Goal: Information Seeking & Learning: Learn about a topic

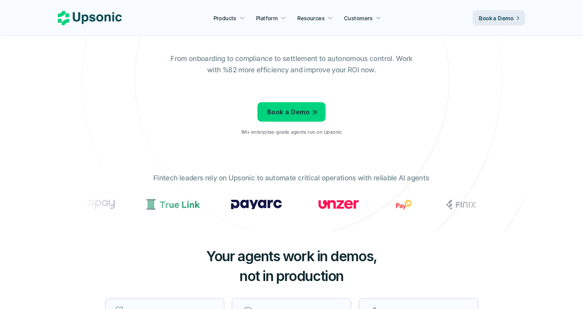
scroll to position [84, 0]
drag, startPoint x: 250, startPoint y: 132, endPoint x: 327, endPoint y: 134, distance: 76.3
click at [327, 134] on p "1M+ enterprise-grade agents run on Upsonic" at bounding box center [291, 131] width 101 height 5
click at [292, 149] on icon at bounding box center [291, 79] width 523 height 523
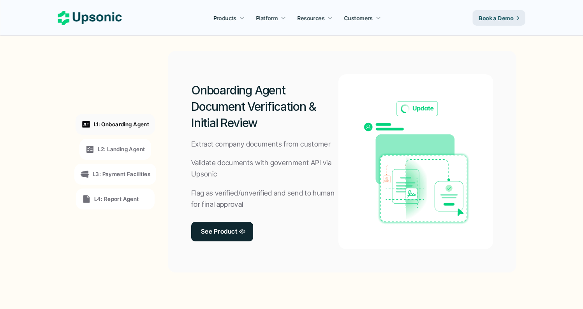
scroll to position [586, 0]
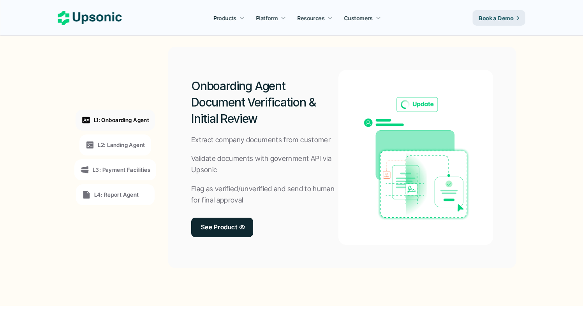
click at [116, 147] on p "L2: Landing Agent" at bounding box center [121, 145] width 47 height 8
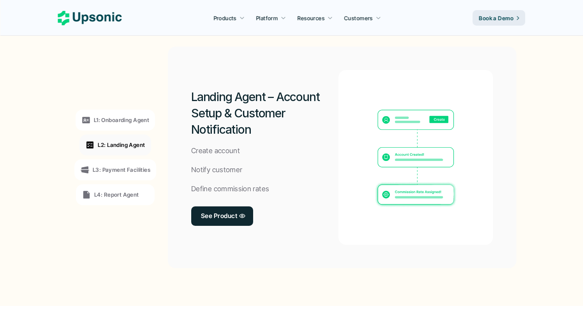
click at [118, 169] on p "L3: Payment Facilities" at bounding box center [122, 170] width 58 height 8
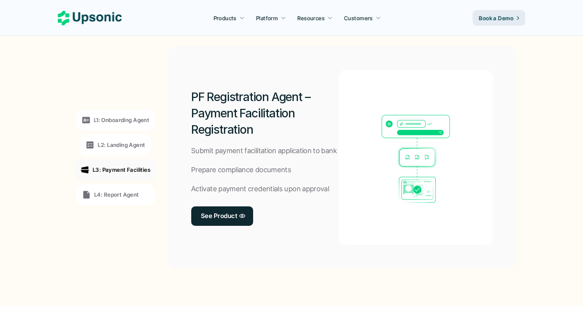
click at [117, 193] on p "L4: Report Agent" at bounding box center [116, 195] width 45 height 8
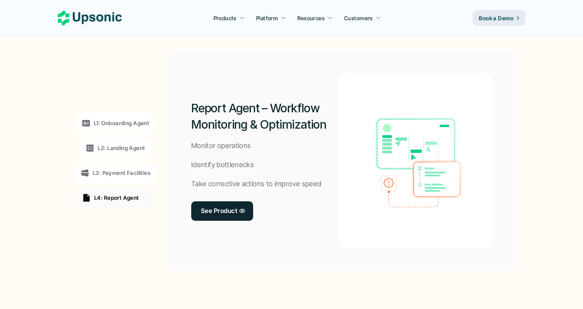
scroll to position [549, 0]
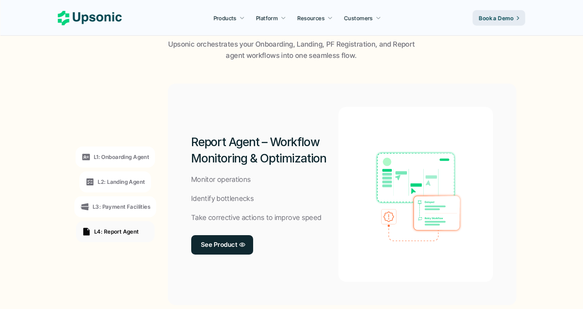
click at [120, 185] on p "L2: Landing Agent" at bounding box center [121, 182] width 47 height 8
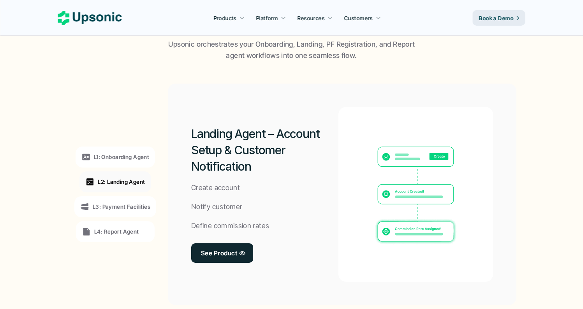
click at [132, 151] on div "L1: Onboarding Agent" at bounding box center [115, 157] width 79 height 21
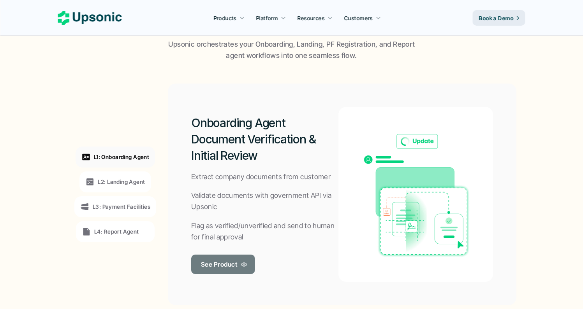
click at [233, 273] on link "See Product" at bounding box center [223, 264] width 64 height 19
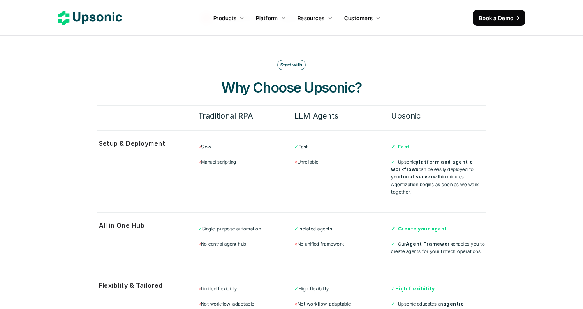
scroll to position [2385, 0]
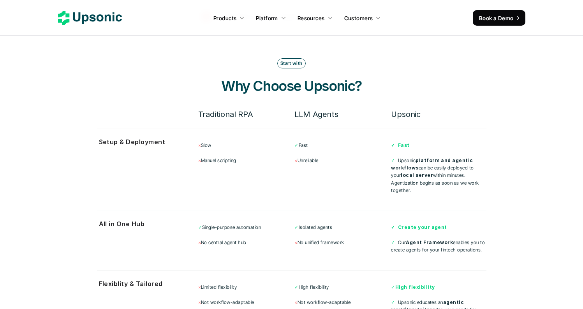
click at [438, 76] on div "Start with Why Choose Upsonic? Traditional RPA LLM Agents Upsonic Setup & Deplo…" at bounding box center [291, 231] width 389 height 346
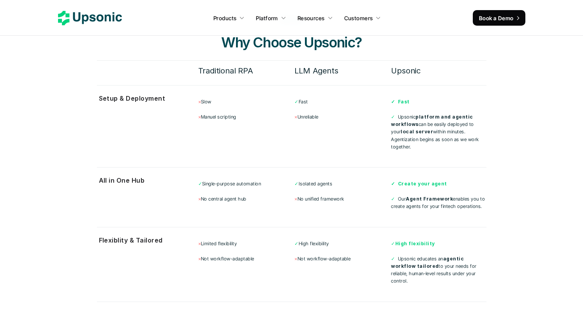
scroll to position [2428, 0]
click at [509, 105] on section "Start with Why Choose Upsonic? Traditional RPA LLM Agents Upsonic Setup & Deplo…" at bounding box center [291, 187] width 467 height 409
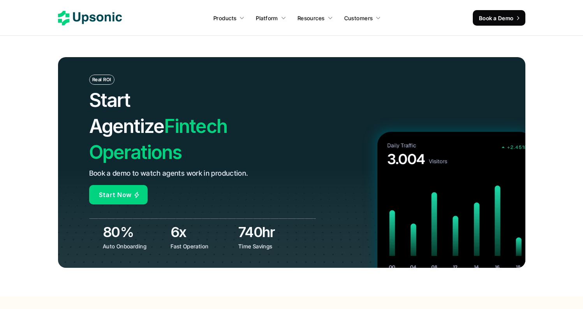
scroll to position [3028, 0]
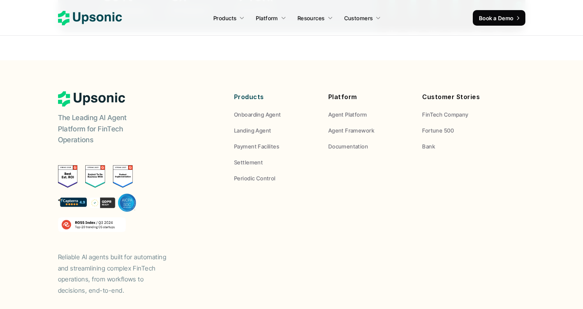
click at [215, 242] on div "The Leading AI Agent Platform for FinTech Operations Reliable AI agents built f…" at bounding box center [291, 193] width 467 height 205
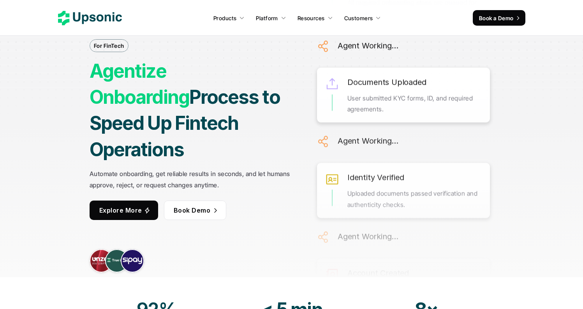
scroll to position [0, 0]
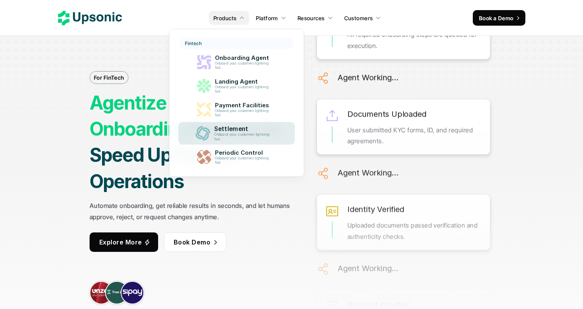
click at [225, 133] on p "Onboard your customers lightning fast" at bounding box center [243, 137] width 59 height 9
